Goal: Transaction & Acquisition: Subscribe to service/newsletter

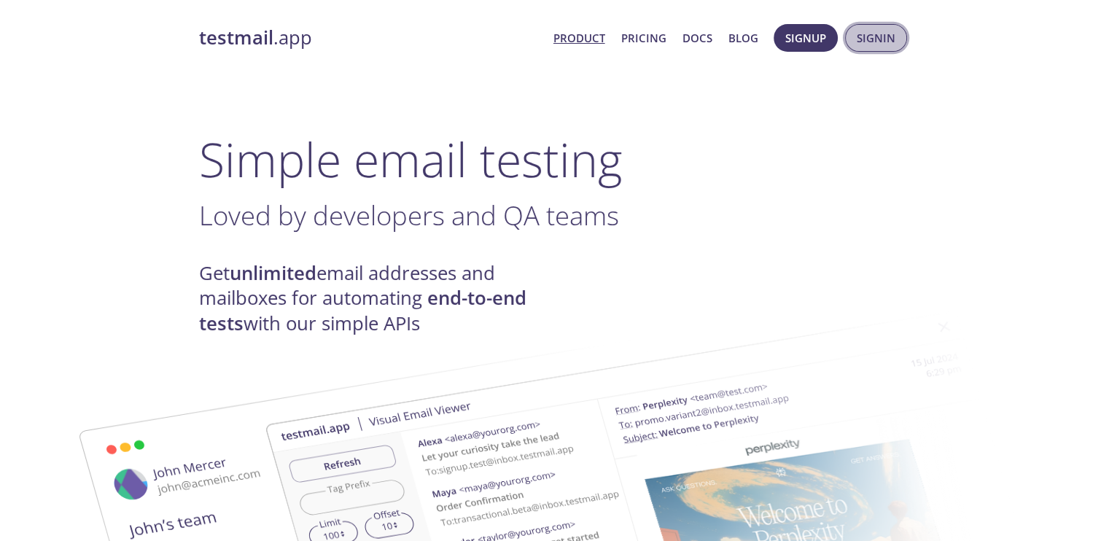
click at [853, 42] on button "Signin" at bounding box center [876, 38] width 62 height 28
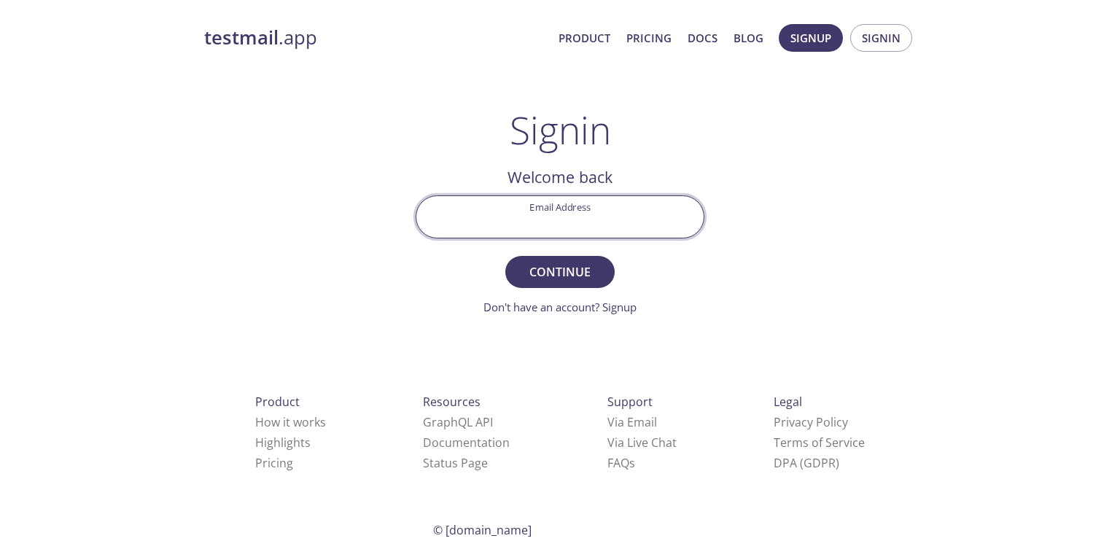
click at [614, 218] on input "Email Address" at bounding box center [559, 217] width 287 height 42
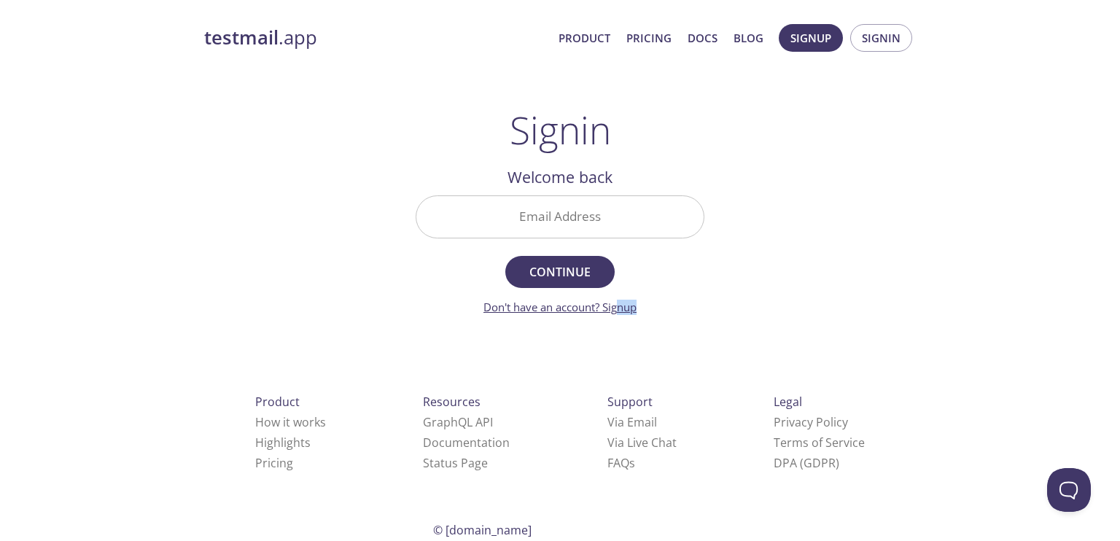
drag, startPoint x: 743, startPoint y: 303, endPoint x: 617, endPoint y: 306, distance: 125.4
click at [617, 306] on div "testmail .app Product Pricing Docs Blog Signup Signin Signin Welcome back Email…" at bounding box center [560, 319] width 746 height 608
click at [617, 306] on link "Don't have an account? Signup" at bounding box center [559, 307] width 153 height 15
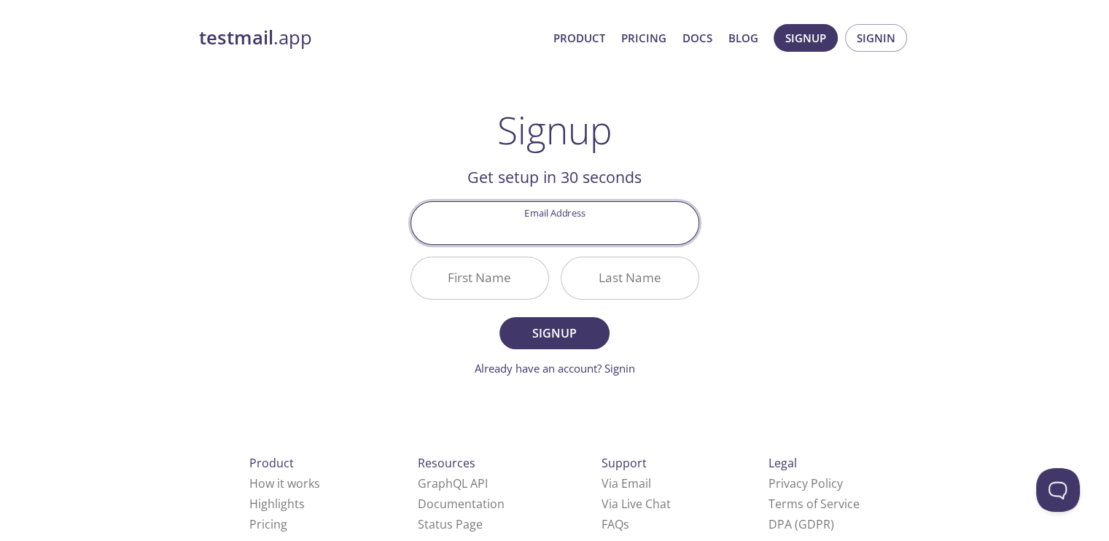
click at [579, 222] on input "Email Address" at bounding box center [554, 223] width 287 height 42
type input "[EMAIL_ADDRESS][DOMAIN_NAME]"
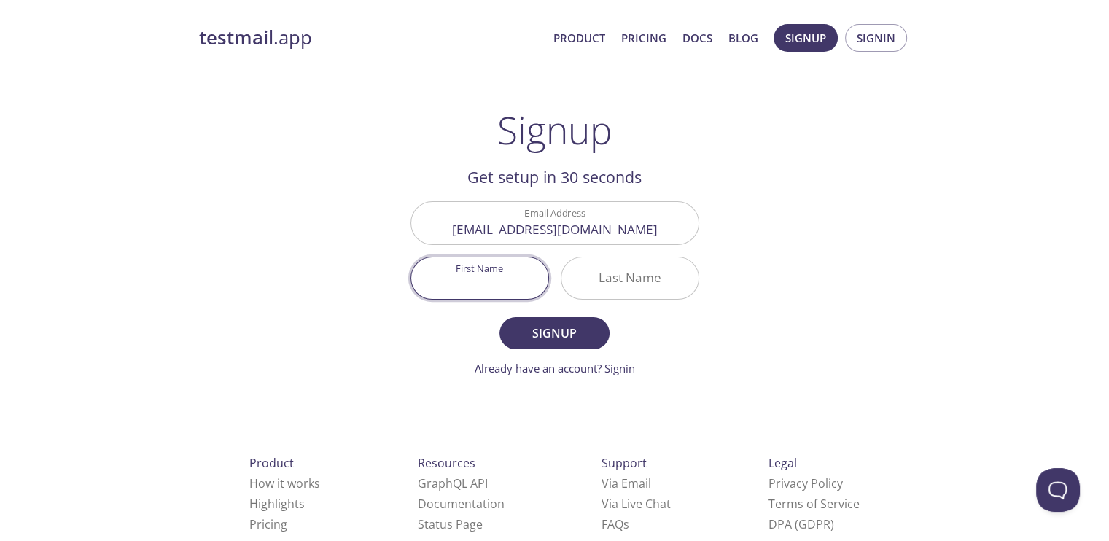
click at [523, 289] on input "First Name" at bounding box center [479, 278] width 137 height 42
type input "[PERSON_NAME]"
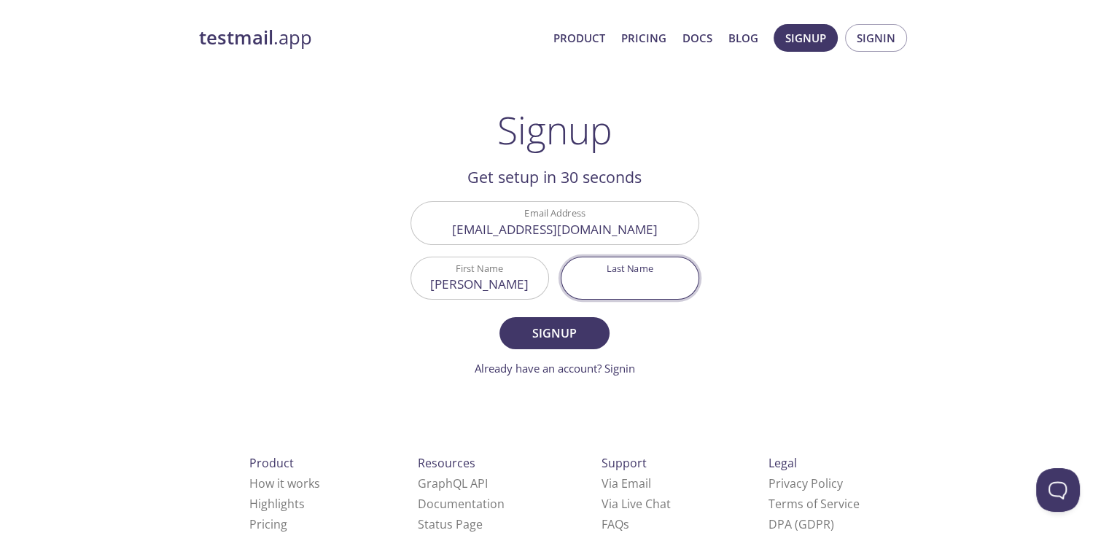
click at [618, 292] on input "Last Name" at bounding box center [629, 278] width 137 height 42
type input "S"
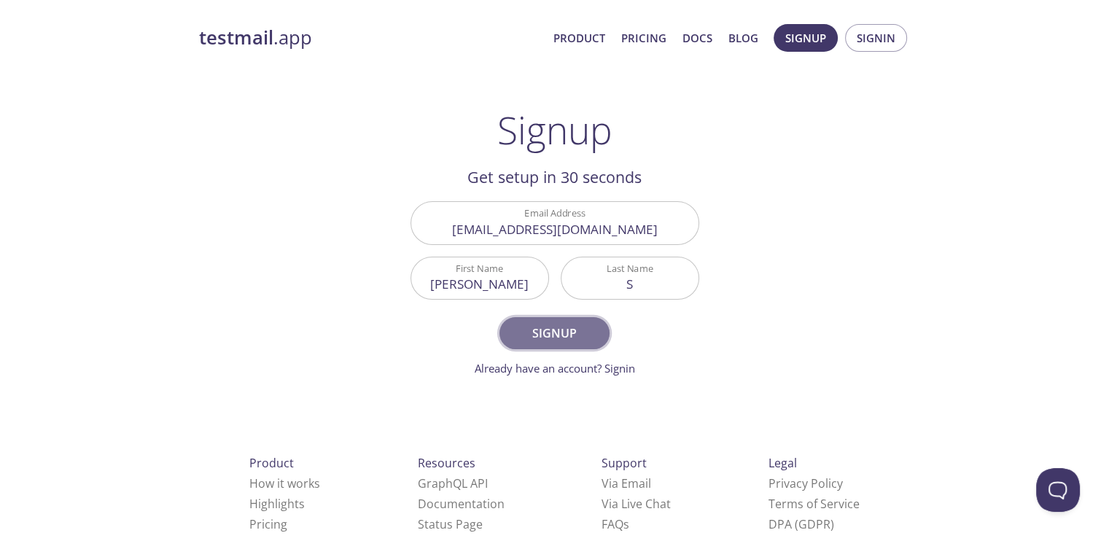
click at [568, 343] on button "Signup" at bounding box center [553, 333] width 109 height 32
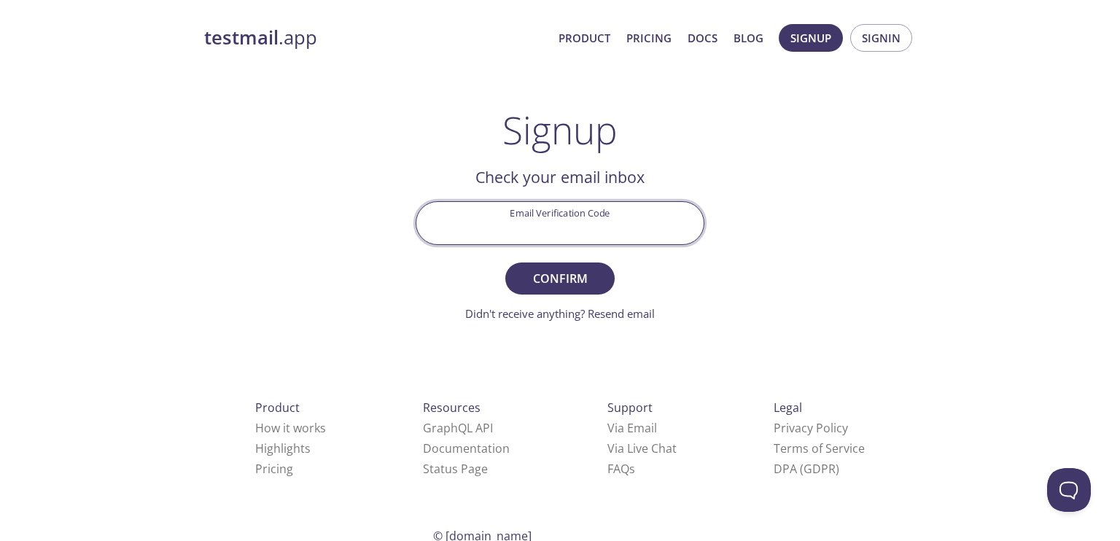
click at [566, 222] on input "Email Verification Code" at bounding box center [559, 223] width 287 height 42
paste input "H297XMG"
type input "H297XMG"
click at [580, 274] on span "Confirm" at bounding box center [559, 278] width 77 height 20
